Goal: Use online tool/utility: Utilize a website feature to perform a specific function

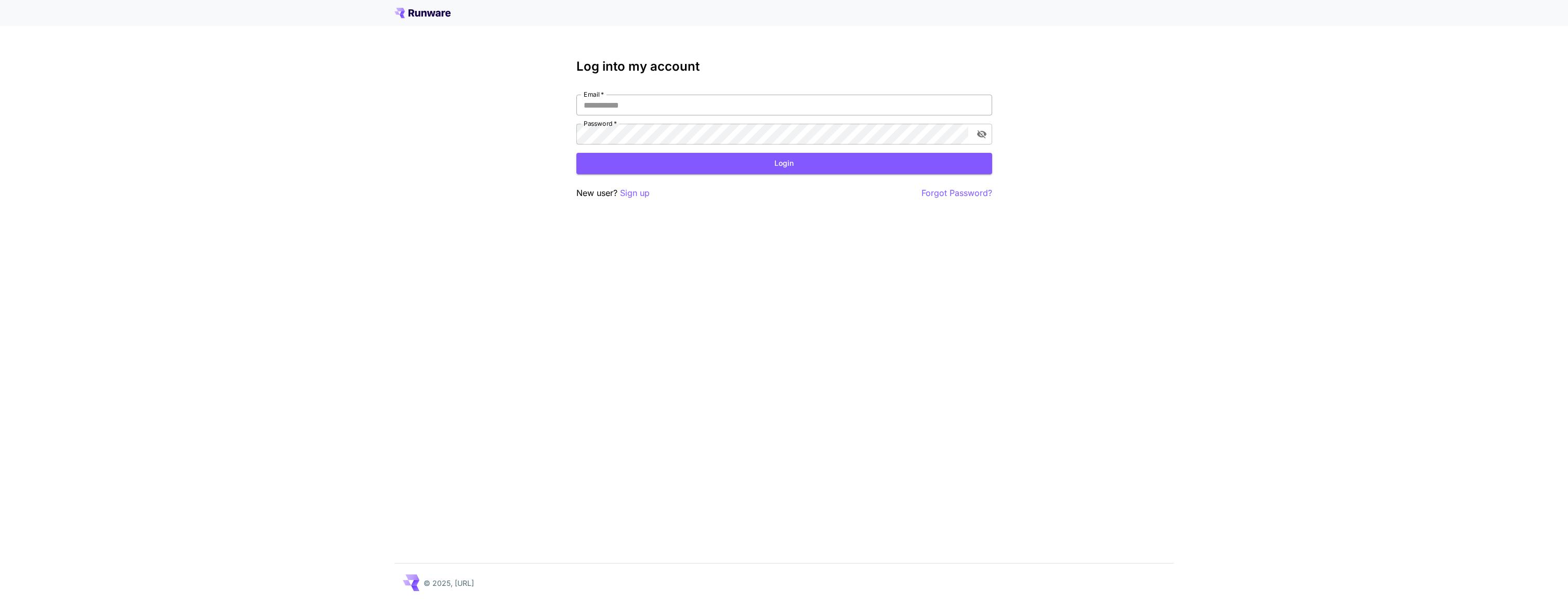
click at [728, 106] on input "Email   *" at bounding box center [784, 105] width 416 height 21
type input "**********"
click at [701, 162] on button "Login" at bounding box center [784, 163] width 416 height 21
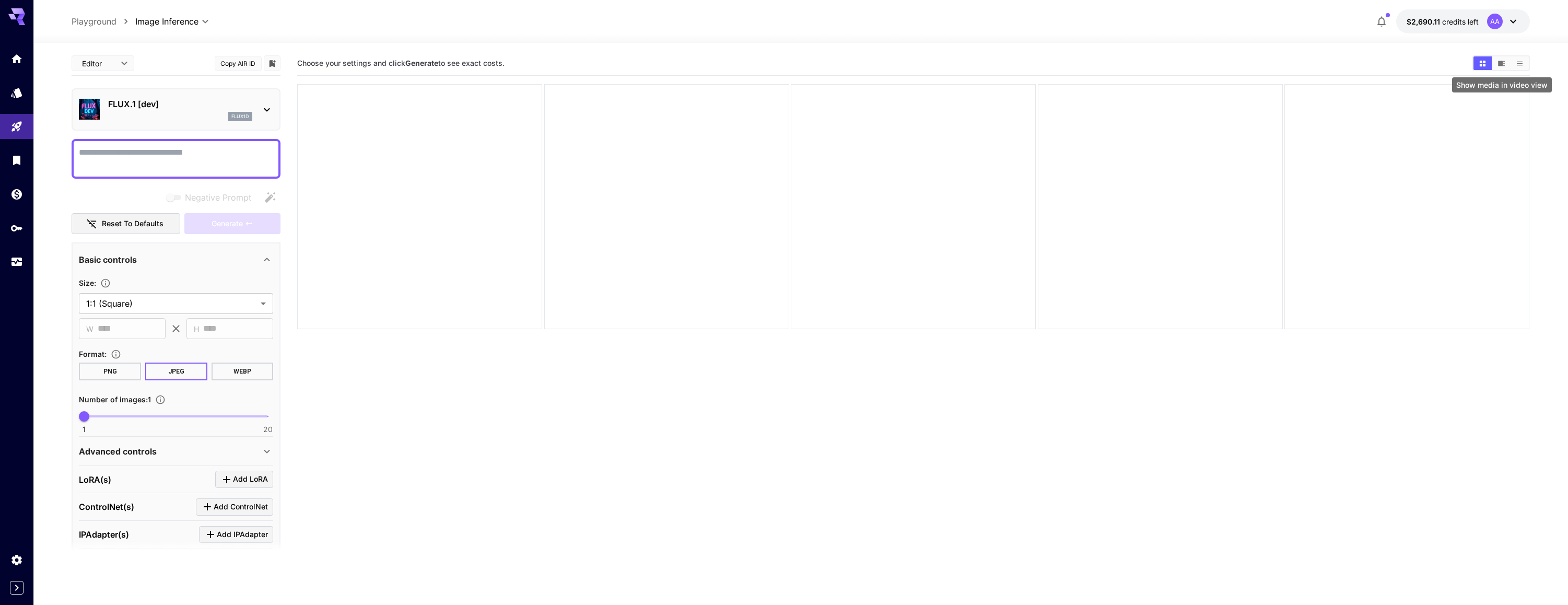
click at [1503, 62] on icon "Show media in video view" at bounding box center [1501, 63] width 7 height 6
click at [1481, 61] on icon "Show media in grid view" at bounding box center [1482, 62] width 6 height 6
click at [496, 146] on div at bounding box center [420, 206] width 245 height 245
click at [730, 251] on div at bounding box center [667, 206] width 245 height 245
click at [915, 220] on div at bounding box center [913, 206] width 245 height 245
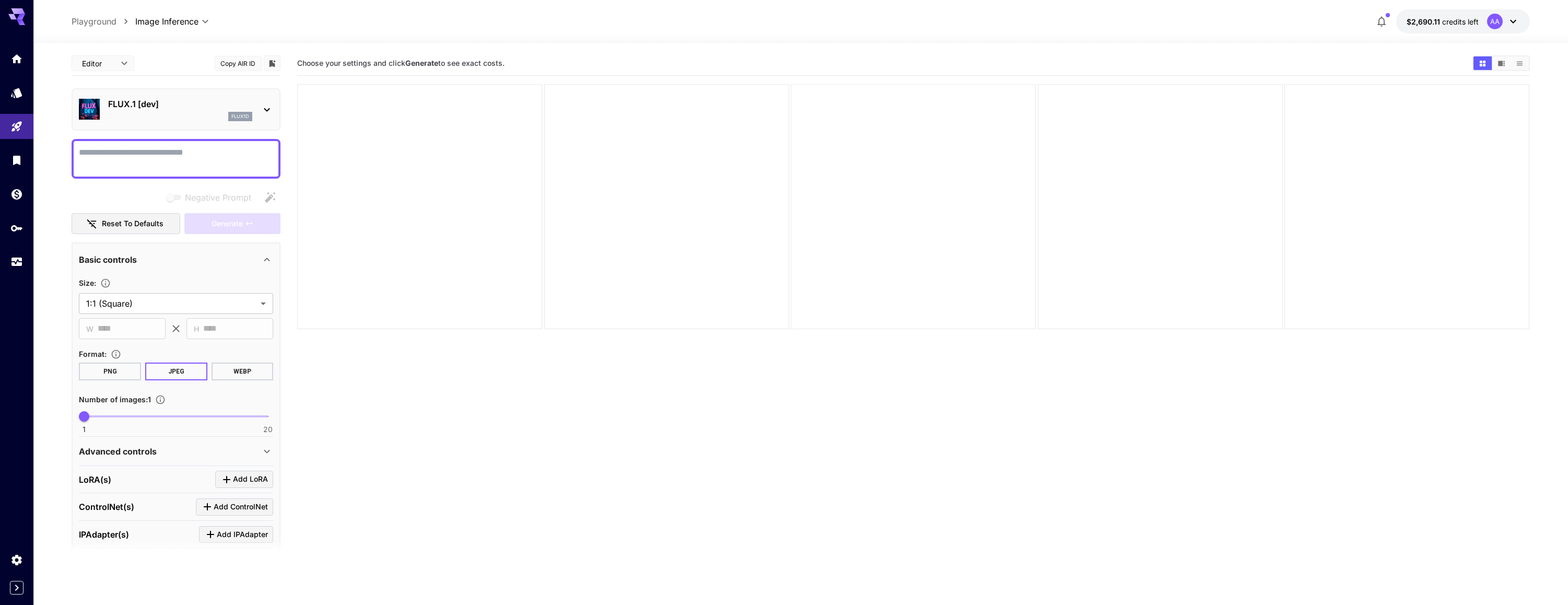
click at [934, 226] on div at bounding box center [913, 206] width 245 height 245
click at [1504, 59] on icon "Show media in video view" at bounding box center [1501, 63] width 8 height 8
click at [1518, 62] on icon "Show media in list view" at bounding box center [1519, 63] width 6 height 4
click at [1484, 62] on icon "Show media in grid view" at bounding box center [1482, 63] width 8 height 8
click at [192, 149] on textarea "Negative Prompt" at bounding box center [176, 158] width 195 height 25
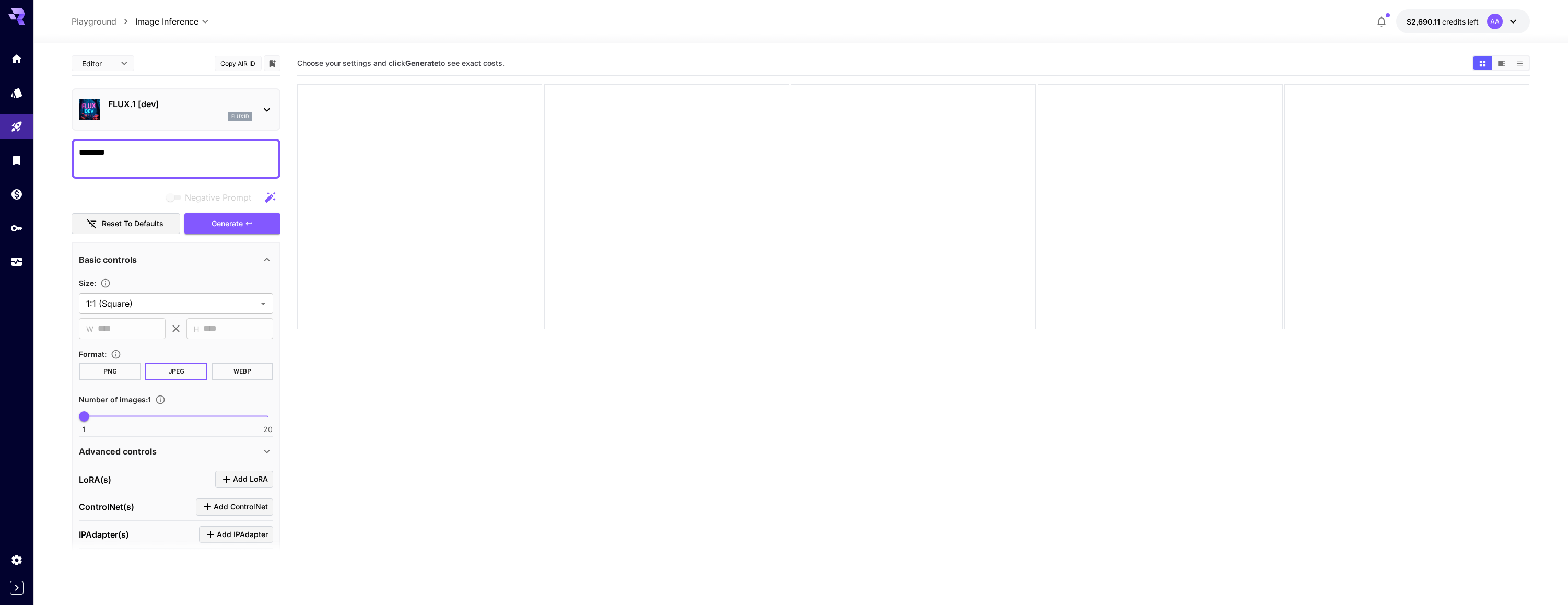
type textarea "********"
type input "**"
click at [266, 415] on span at bounding box center [176, 416] width 184 height 2
click at [251, 220] on icon "button" at bounding box center [249, 224] width 9 height 9
